Goal: Task Accomplishment & Management: Manage account settings

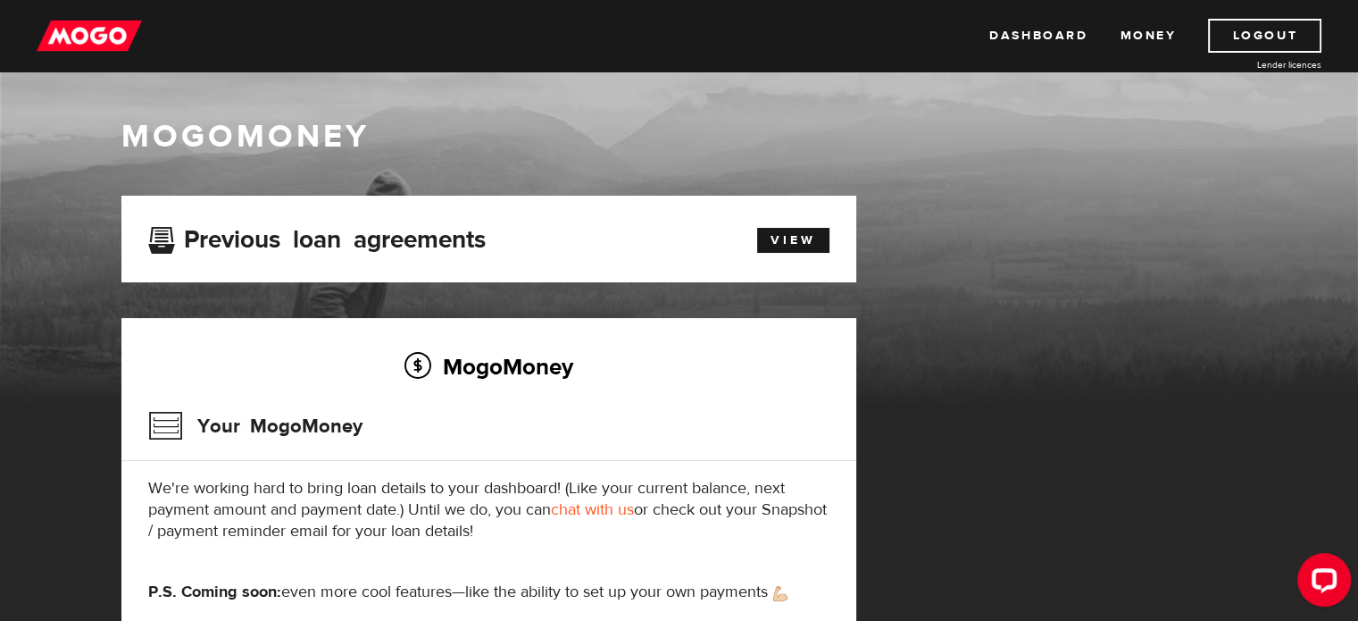
click at [176, 421] on h3 "Your MogoMoney" at bounding box center [255, 426] width 214 height 46
click at [63, 73] on div "MogoMoney" at bounding box center [679, 209] width 1358 height 384
click at [88, 37] on img at bounding box center [89, 36] width 105 height 34
click at [807, 243] on link "View" at bounding box center [793, 240] width 72 height 25
click at [107, 31] on img at bounding box center [89, 36] width 105 height 34
